Goal: Transaction & Acquisition: Purchase product/service

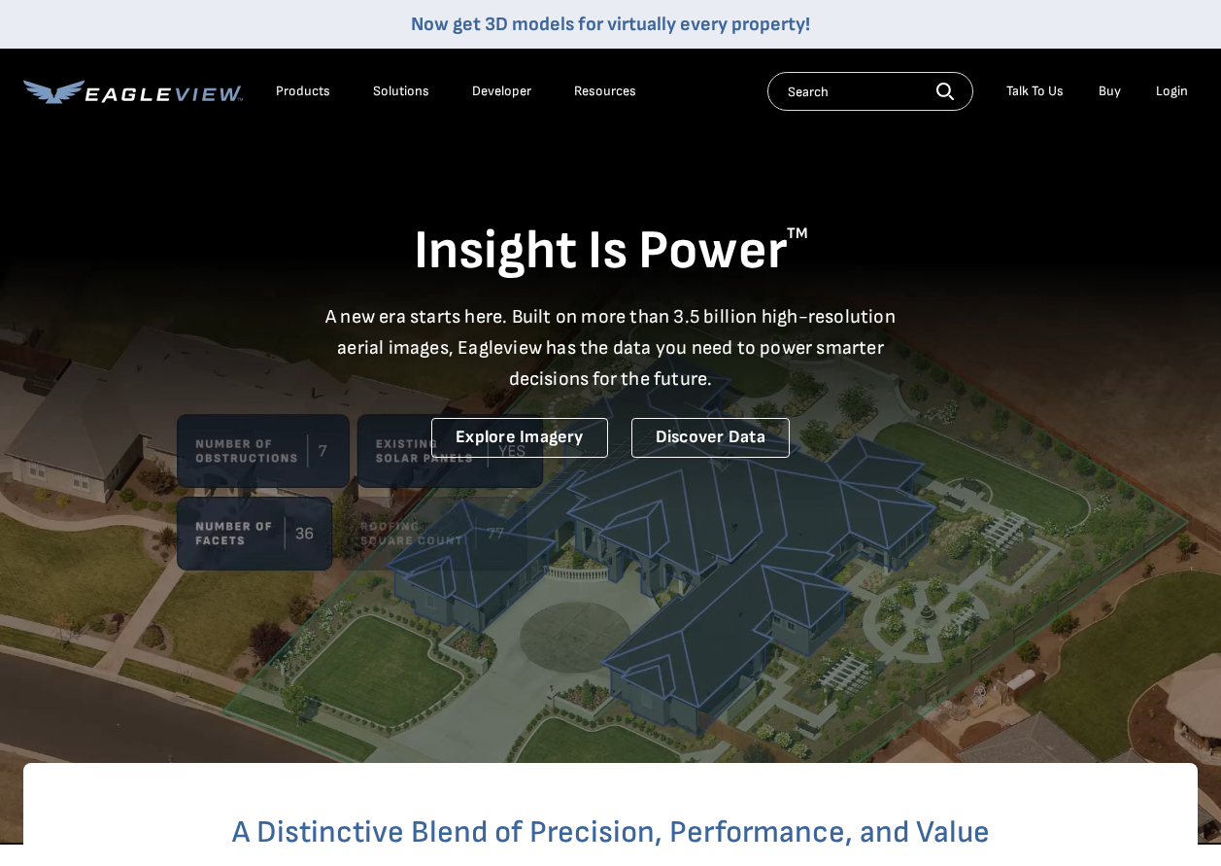
click at [1164, 87] on div "Login" at bounding box center [1172, 91] width 32 height 17
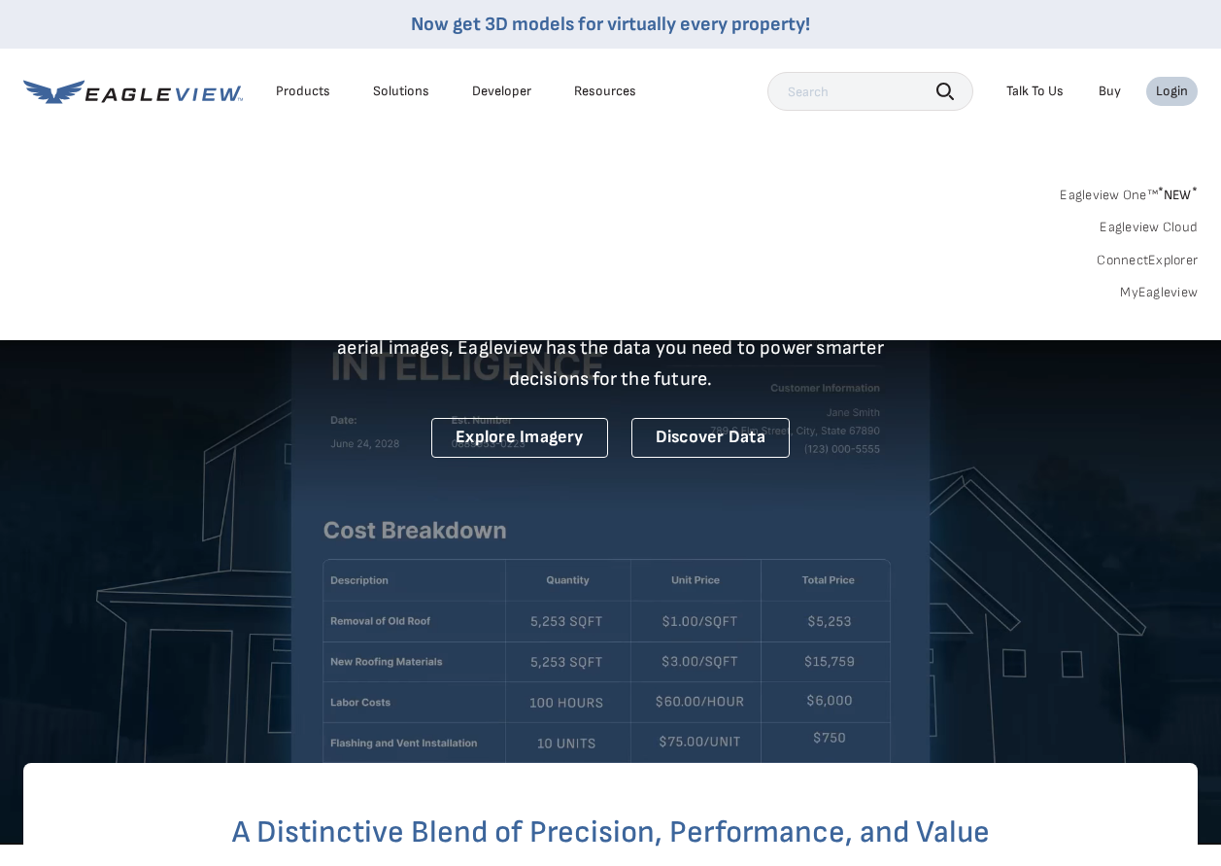
click at [1111, 85] on link "Buy" at bounding box center [1110, 91] width 22 height 17
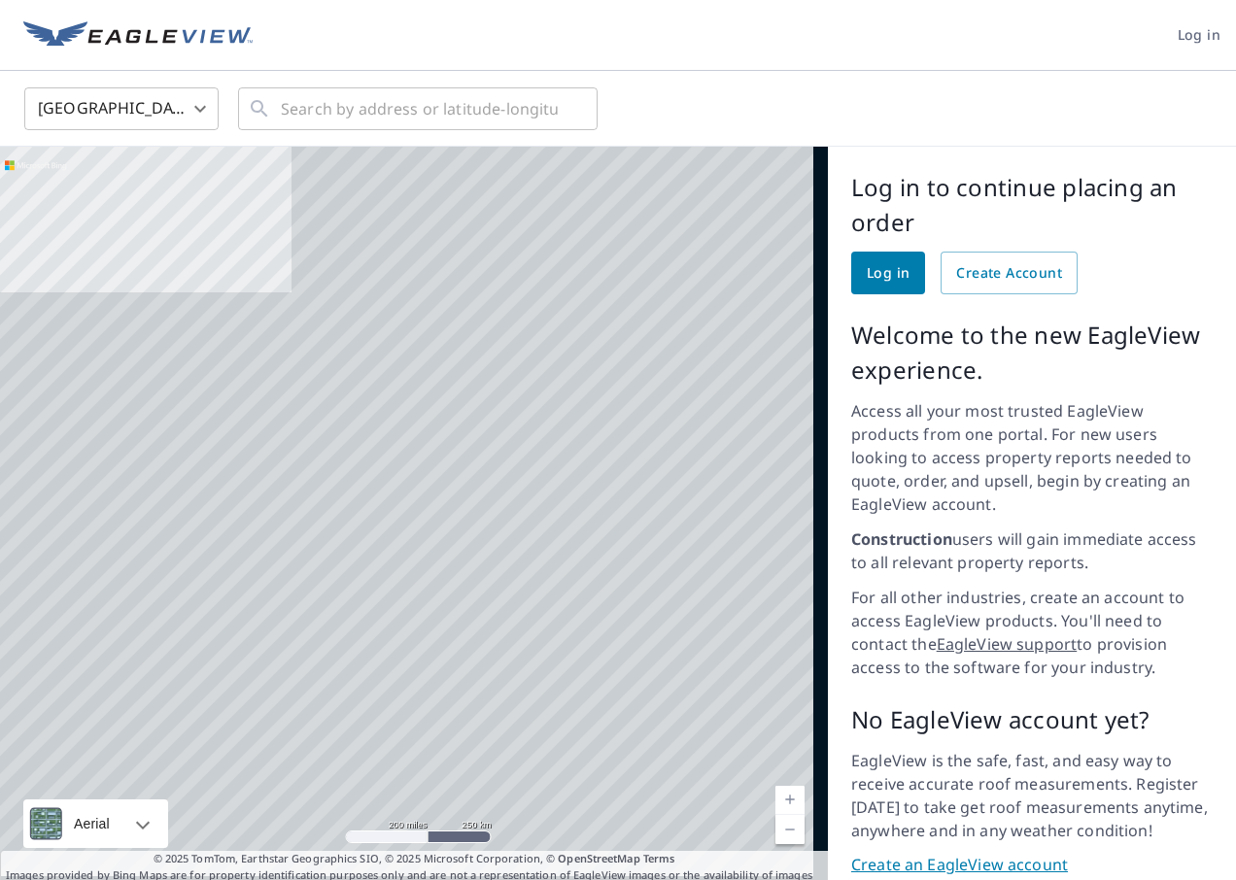
click at [872, 268] on span "Log in" at bounding box center [888, 273] width 43 height 24
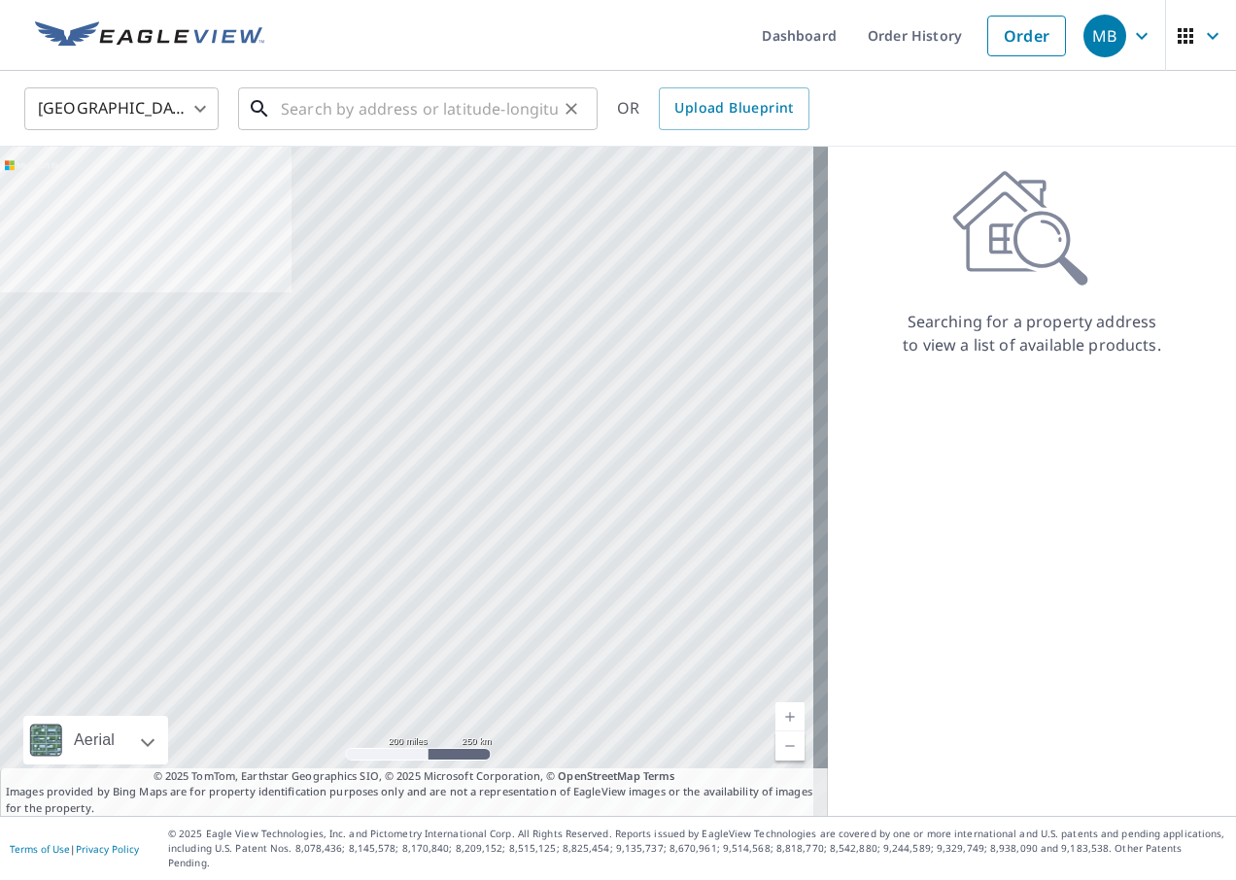
click at [321, 103] on input "text" at bounding box center [419, 109] width 277 height 54
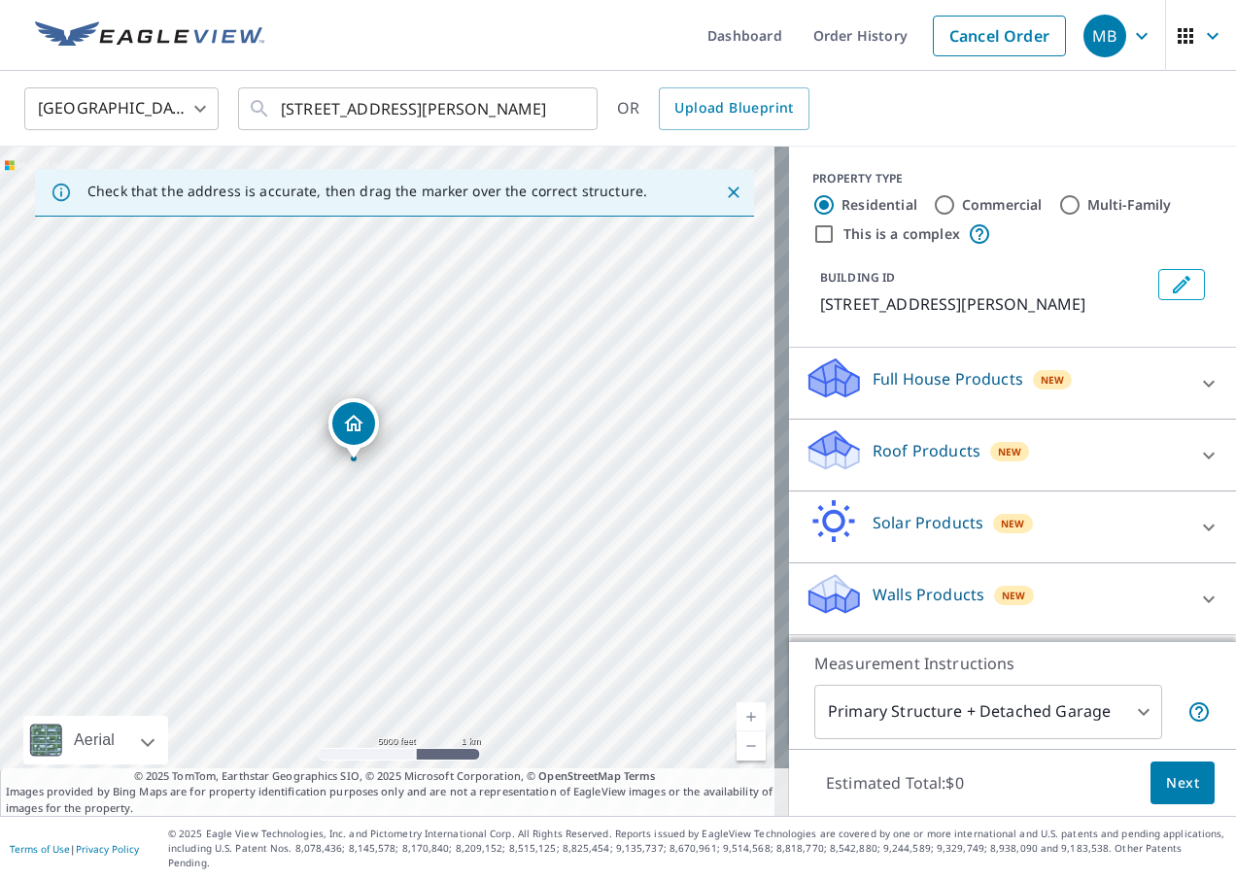
click at [728, 198] on icon "Close" at bounding box center [733, 192] width 19 height 19
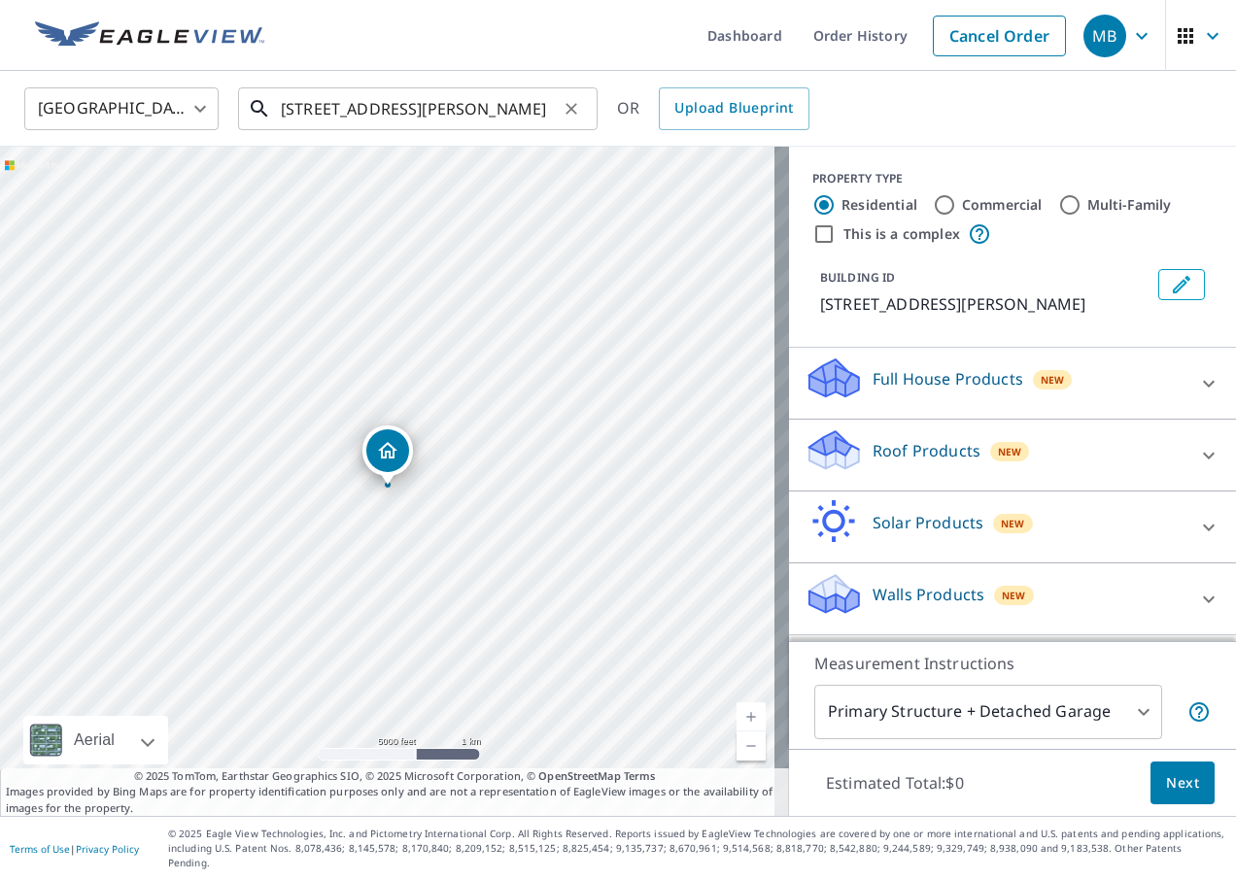
click at [435, 112] on input "16910 Lawrence lane waynesville mo" at bounding box center [419, 109] width 277 height 54
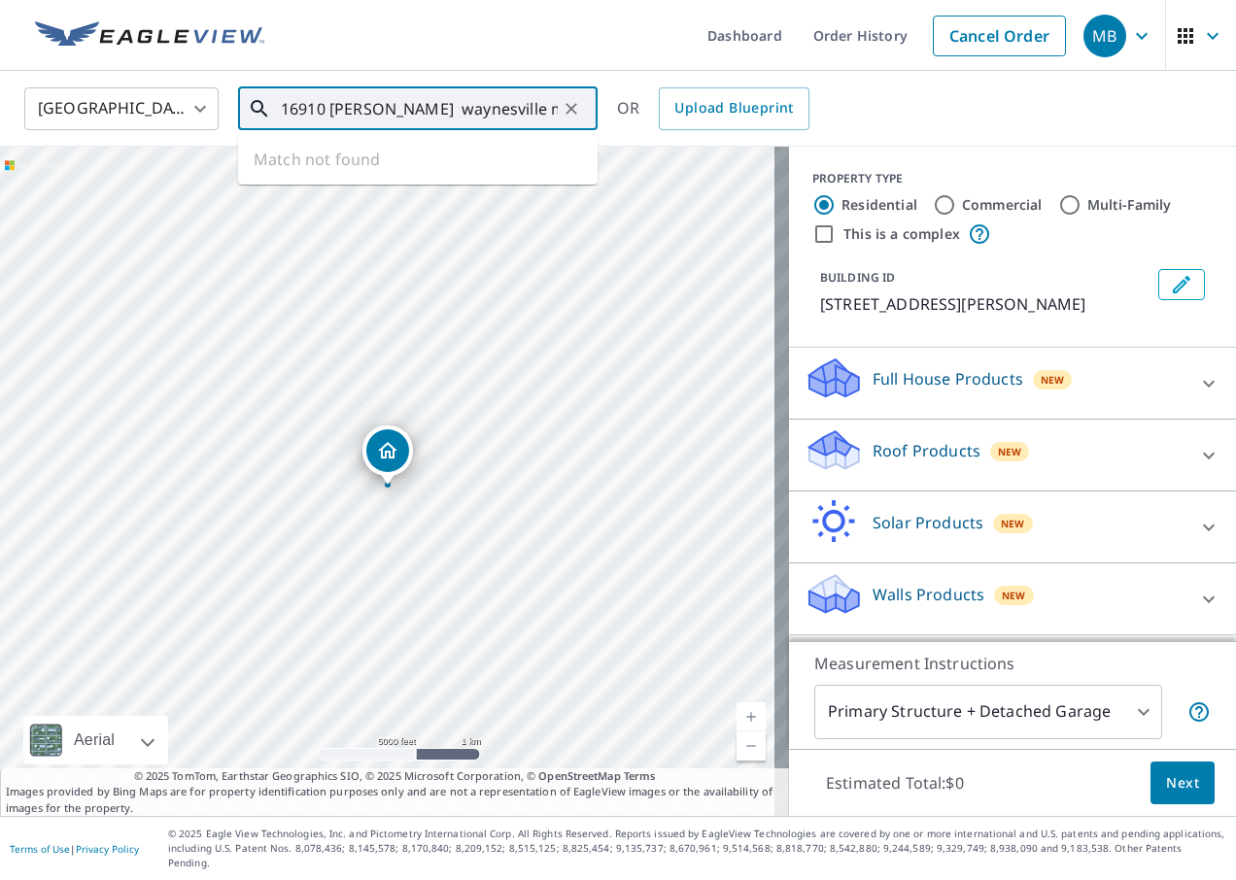
type input "16910 Lawrence waynesville mo"
click at [566, 109] on icon "Clear" at bounding box center [571, 108] width 19 height 19
click at [1085, 311] on p "16910 Lawrence 2220, Verona, MO, 65769" at bounding box center [985, 303] width 330 height 23
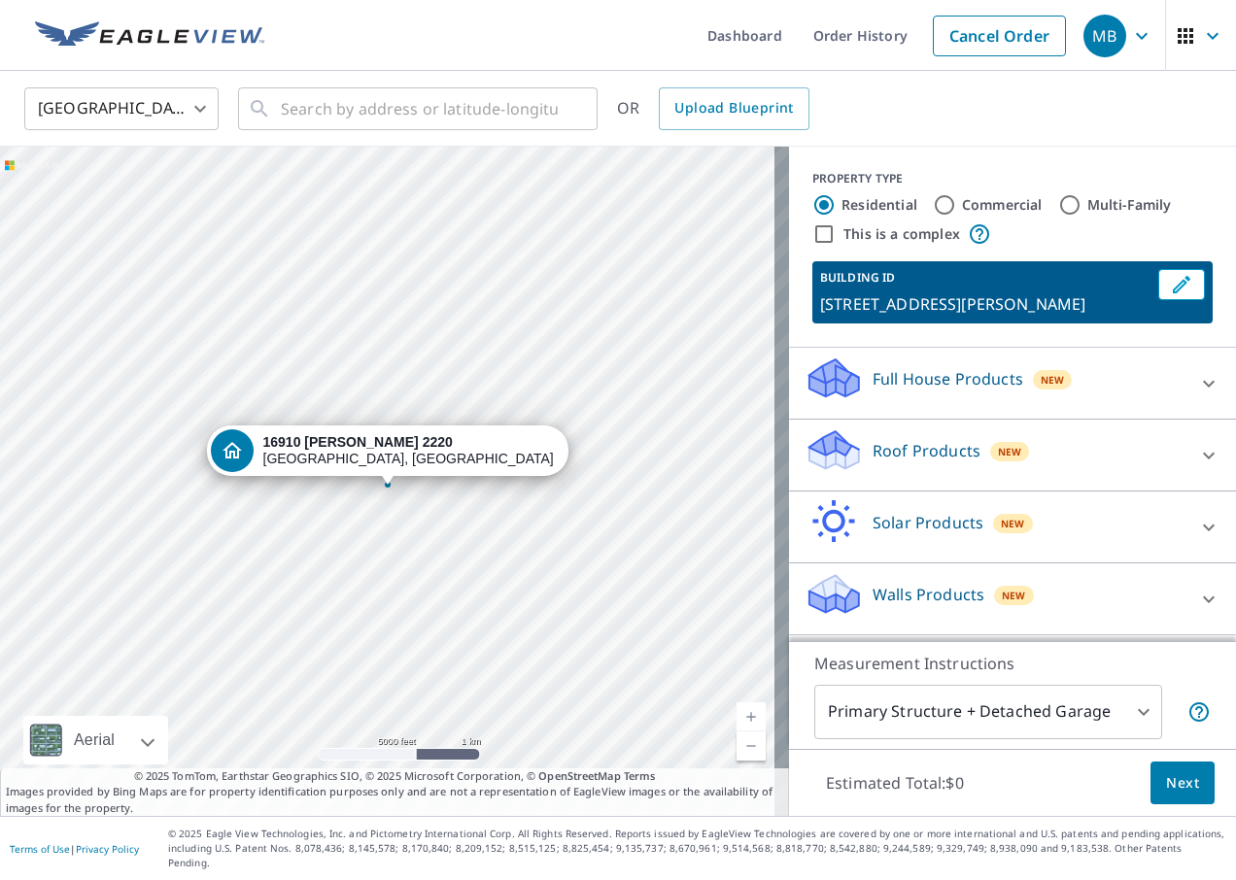
drag, startPoint x: 1051, startPoint y: 275, endPoint x: 1186, endPoint y: 220, distance: 146.0
click at [1186, 220] on div "PROPERTY TYPE Residential Commercial Multi-Family This is a complex" at bounding box center [1012, 208] width 400 height 76
click at [353, 100] on input "text" at bounding box center [419, 109] width 277 height 54
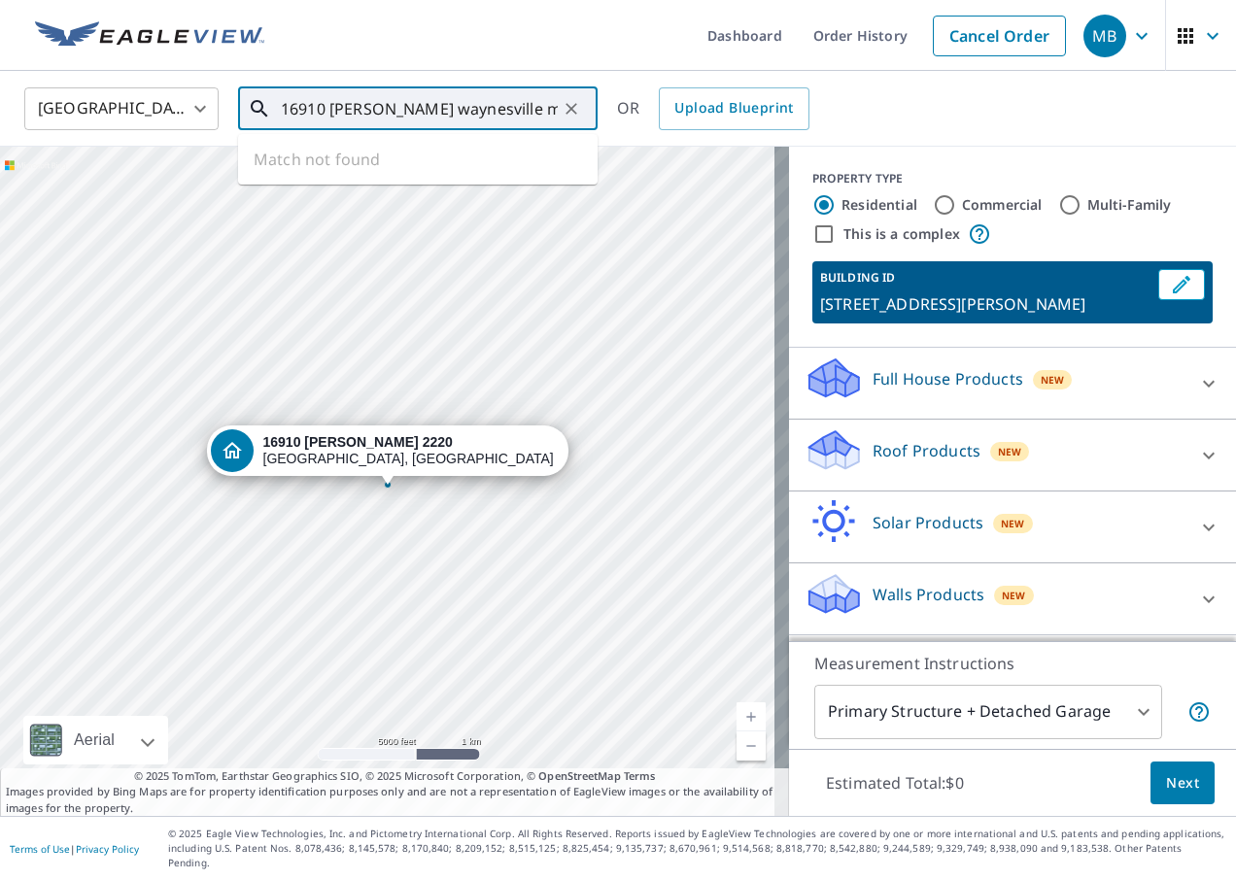
type input "16910 Lawrence waynesville mo"
click at [575, 110] on icon "Clear" at bounding box center [571, 108] width 19 height 19
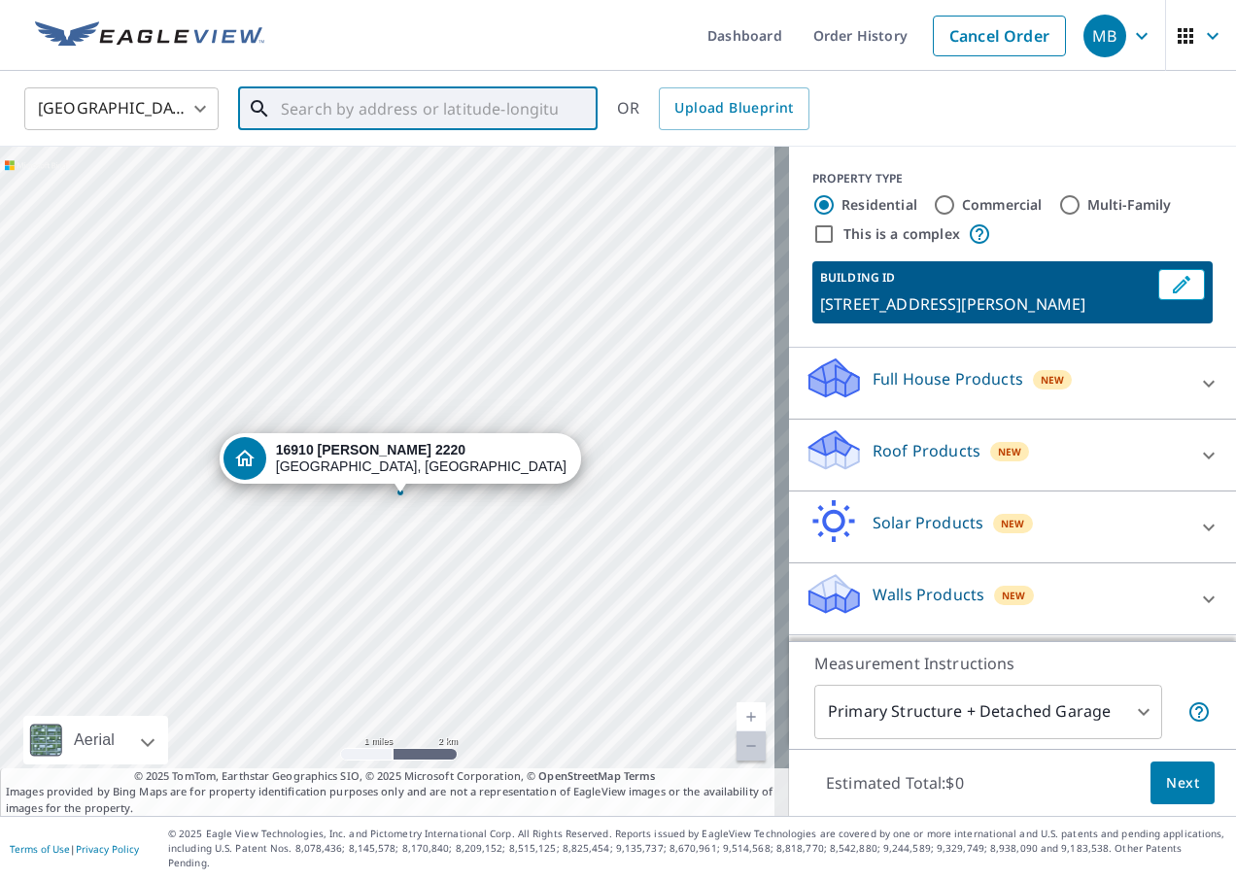
click at [499, 100] on input "text" at bounding box center [419, 109] width 277 height 54
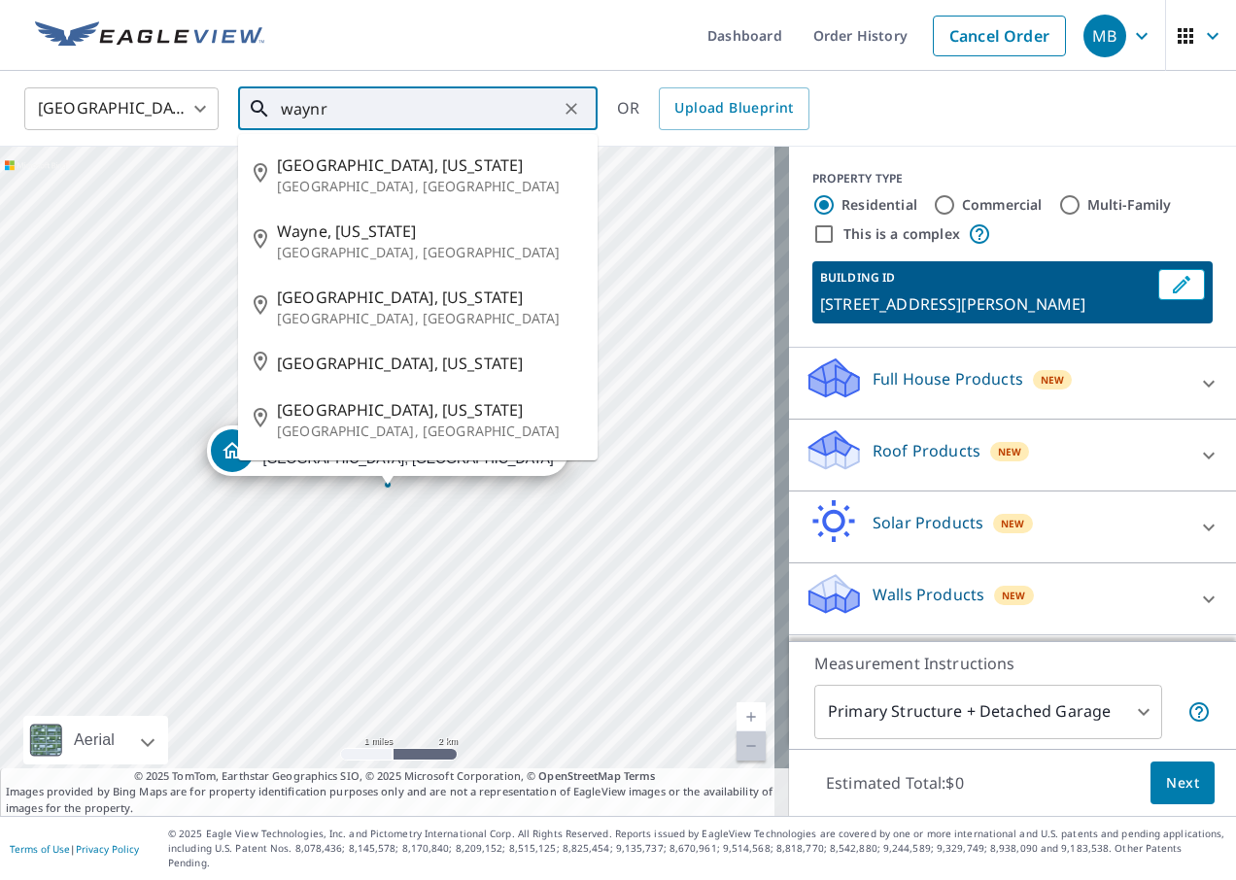
type input "wayn"
